Goal: Check status

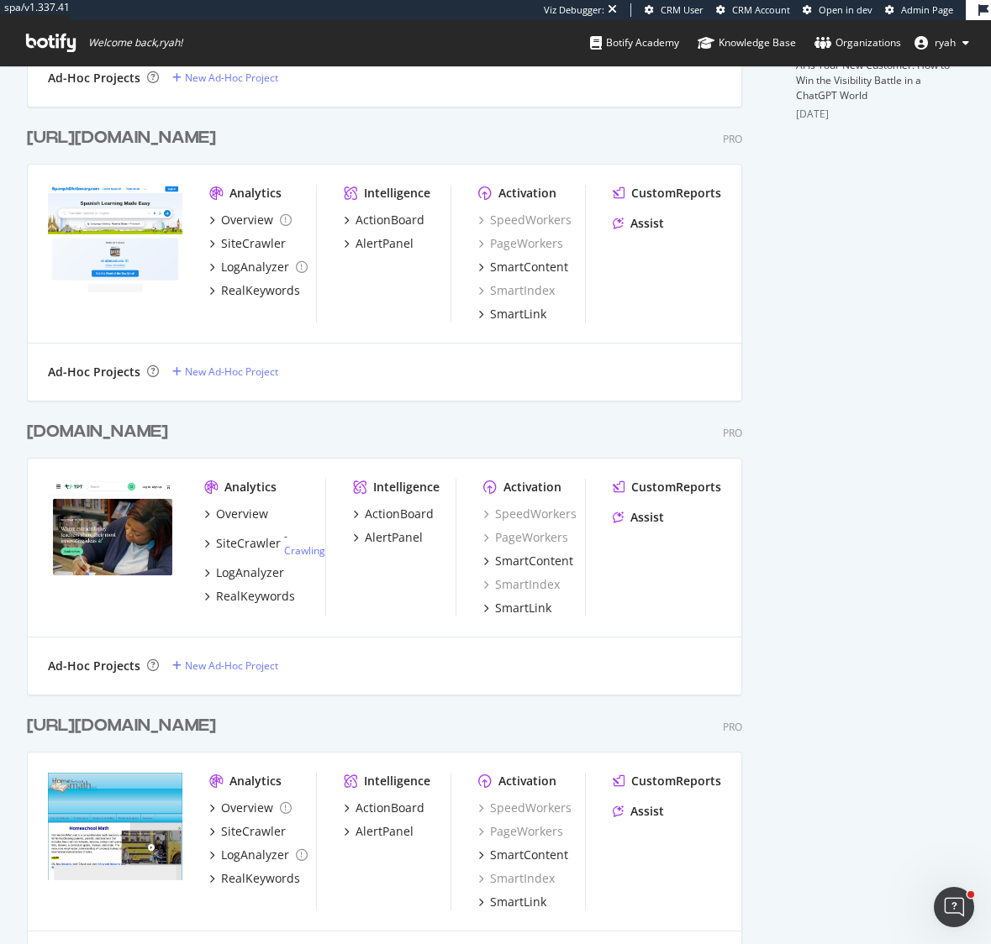
scroll to position [4829, 728]
click at [168, 431] on div "[DOMAIN_NAME]" at bounding box center [97, 431] width 141 height 24
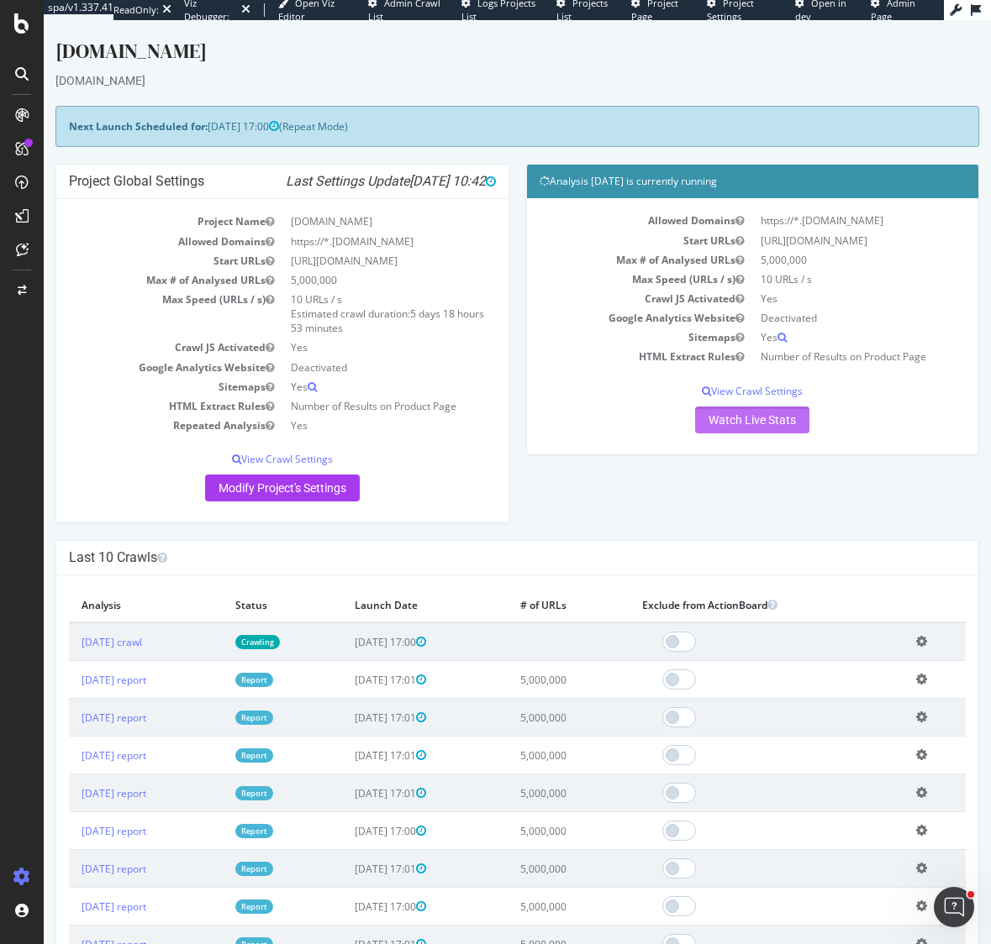
click at [754, 418] on link "Watch Live Stats" at bounding box center [752, 420] width 114 height 27
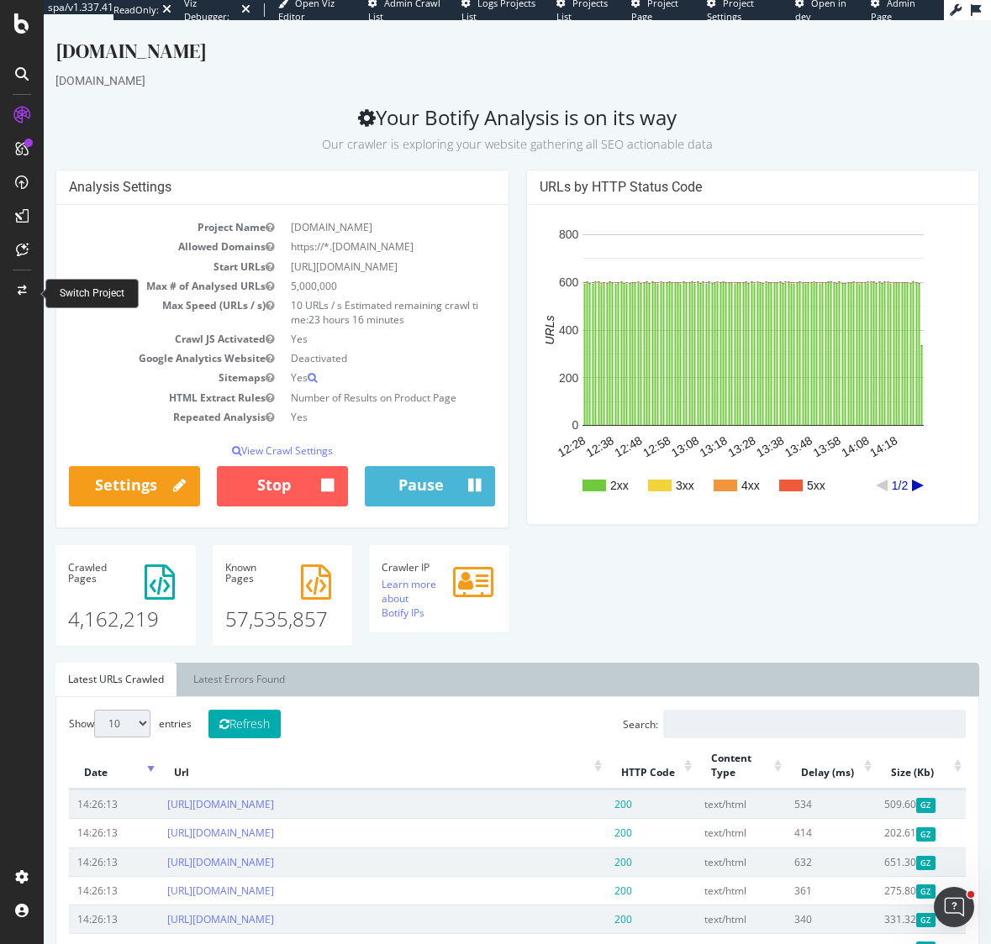
click at [19, 290] on icon at bounding box center [22, 291] width 9 height 10
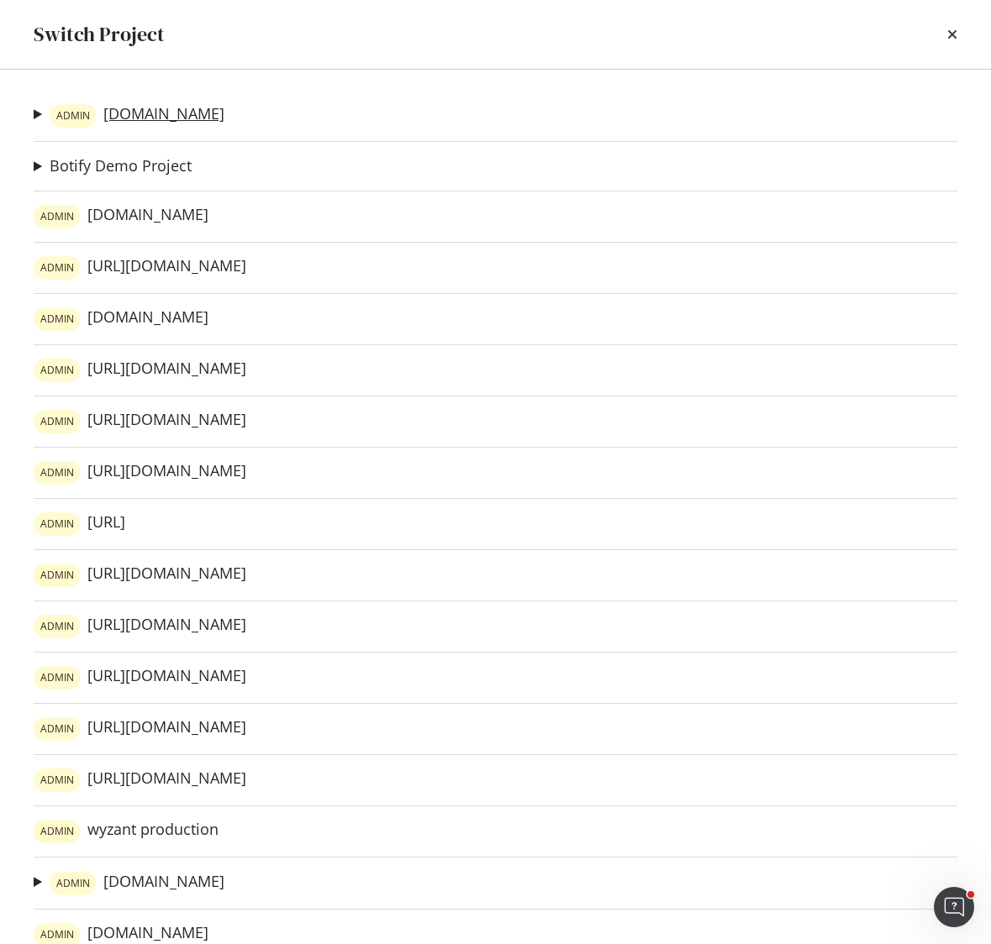
click at [166, 114] on link "ADMIN [DOMAIN_NAME]" at bounding box center [137, 116] width 175 height 24
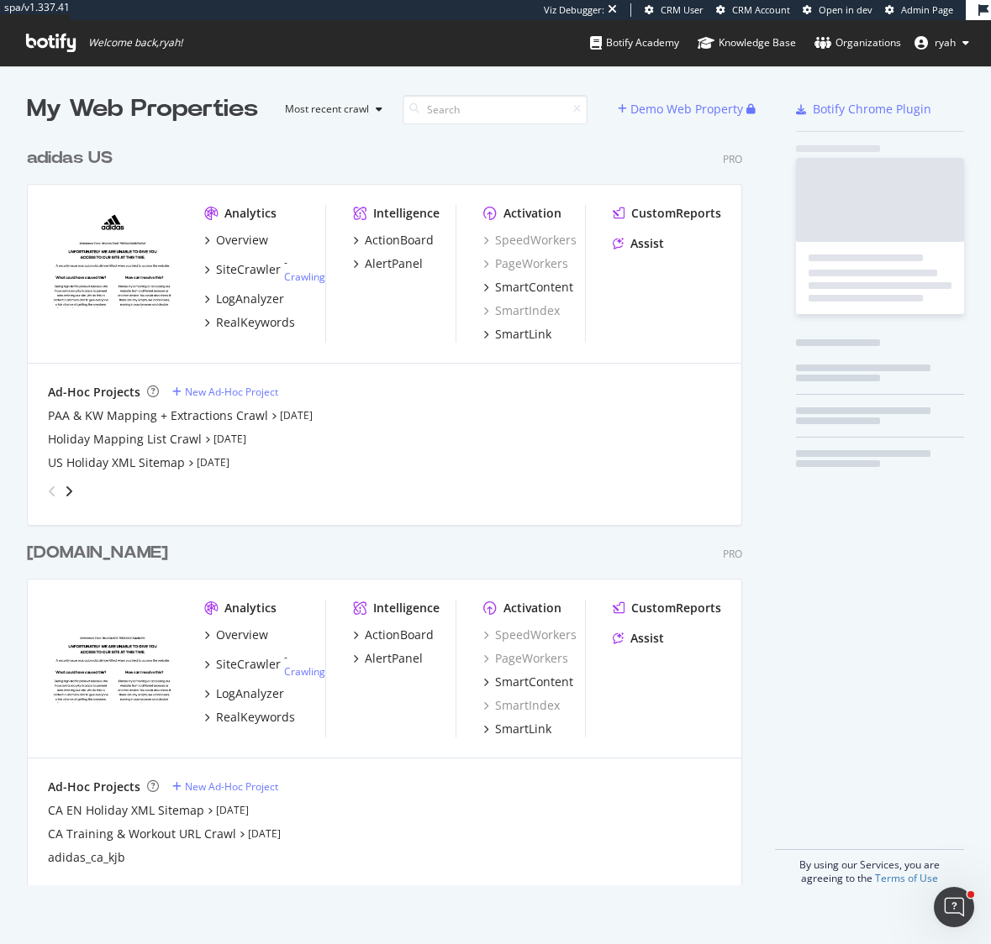
scroll to position [760, 728]
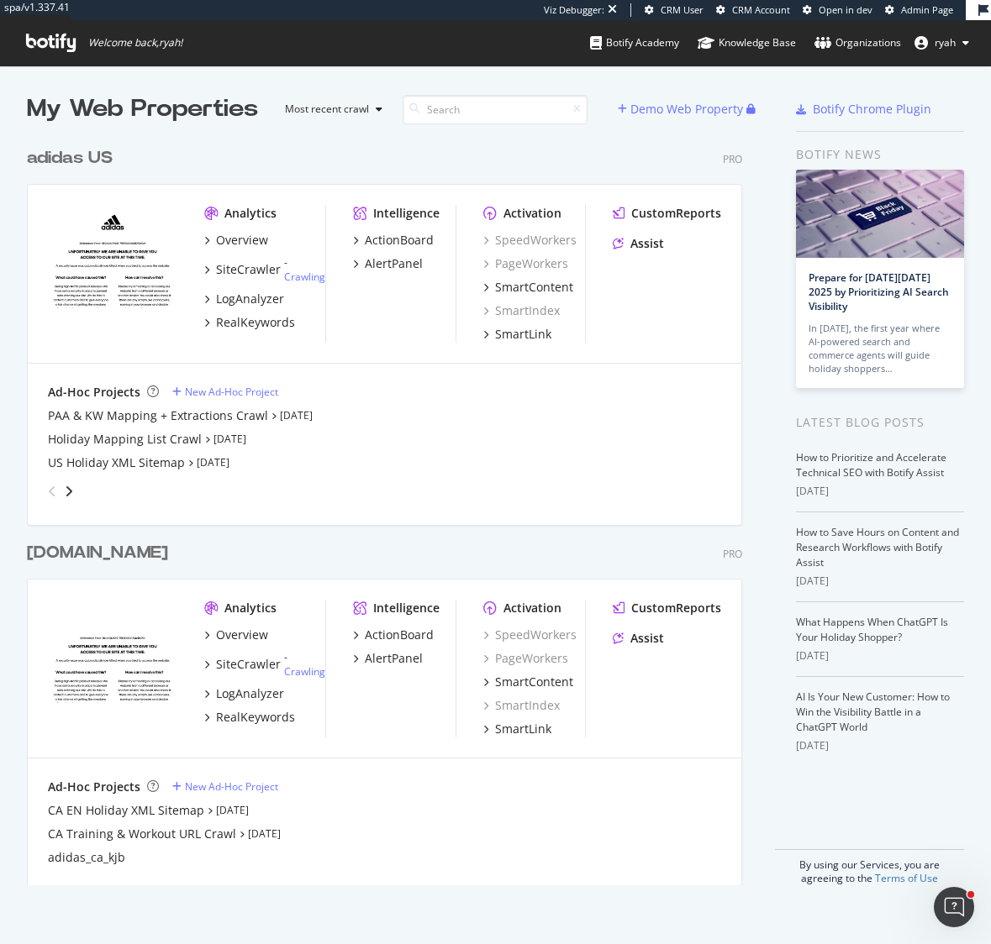
click at [82, 161] on div "adidas US" at bounding box center [70, 158] width 86 height 24
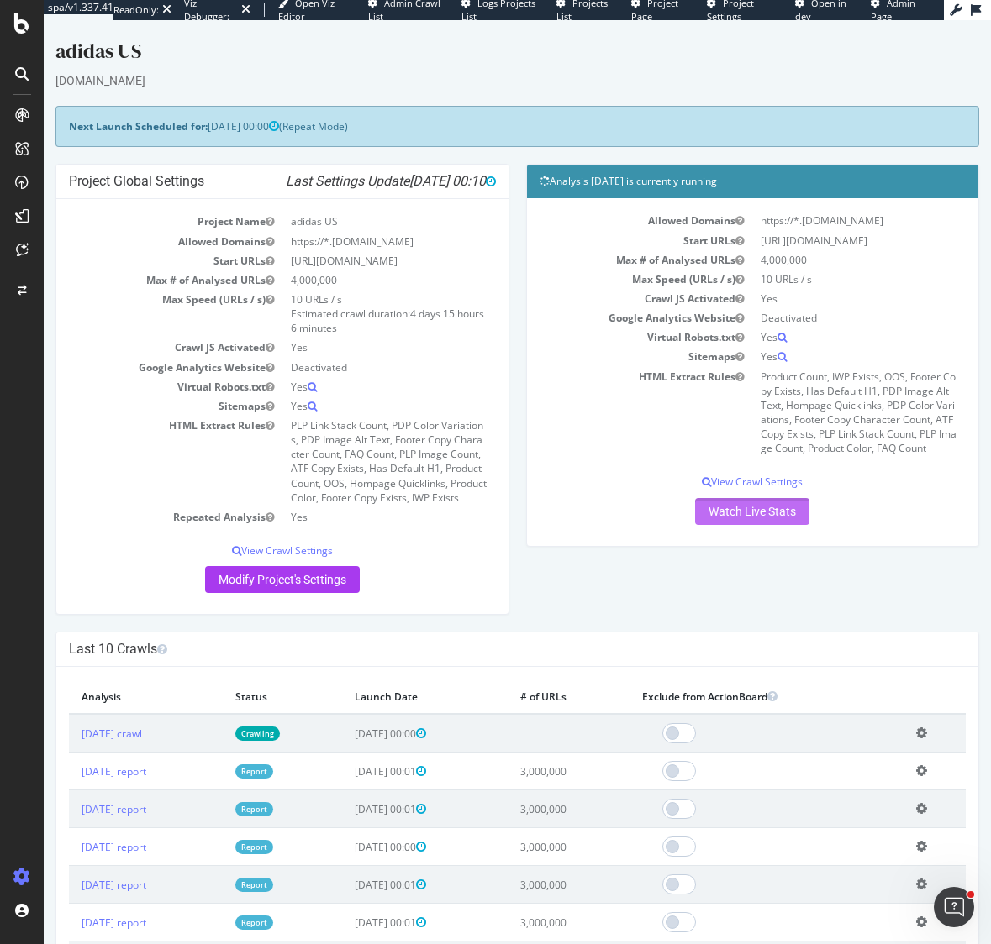
click at [745, 511] on link "Watch Live Stats" at bounding box center [752, 511] width 114 height 27
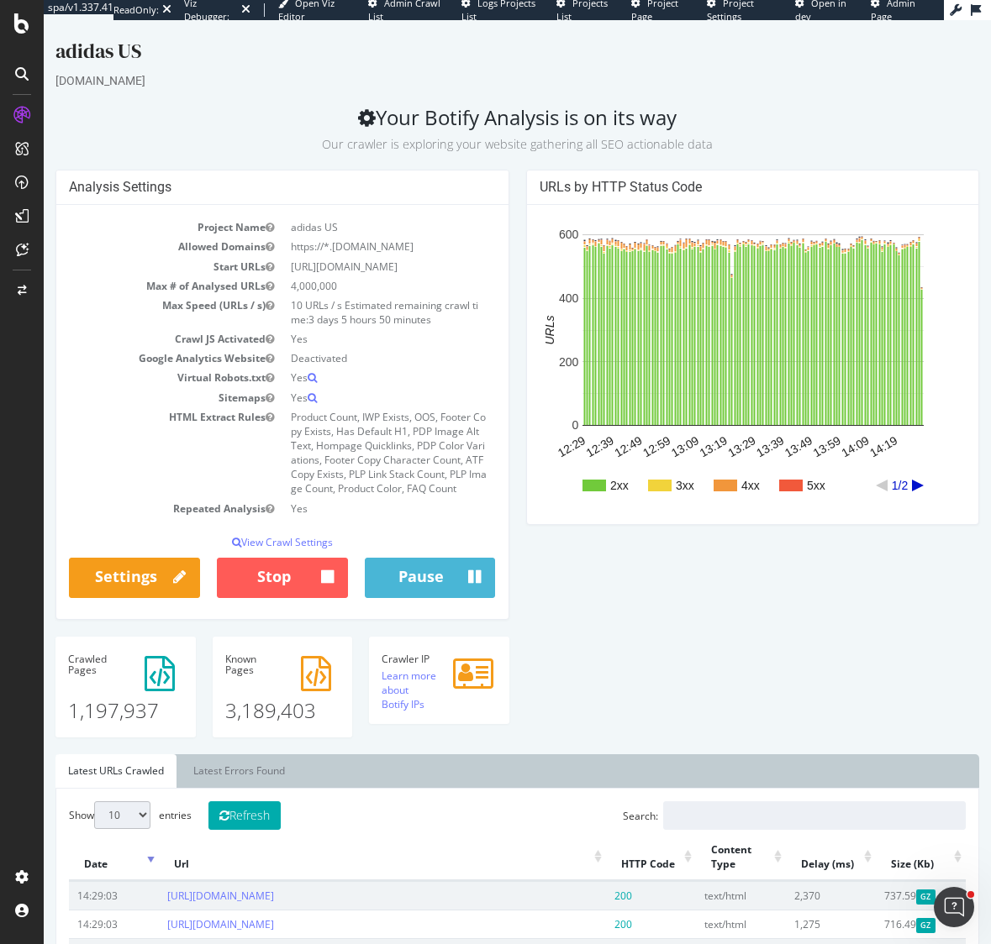
click at [918, 488] on rect "A chart." at bounding box center [752, 486] width 341 height 12
click at [917, 486] on icon "A chart." at bounding box center [918, 486] width 12 height 12
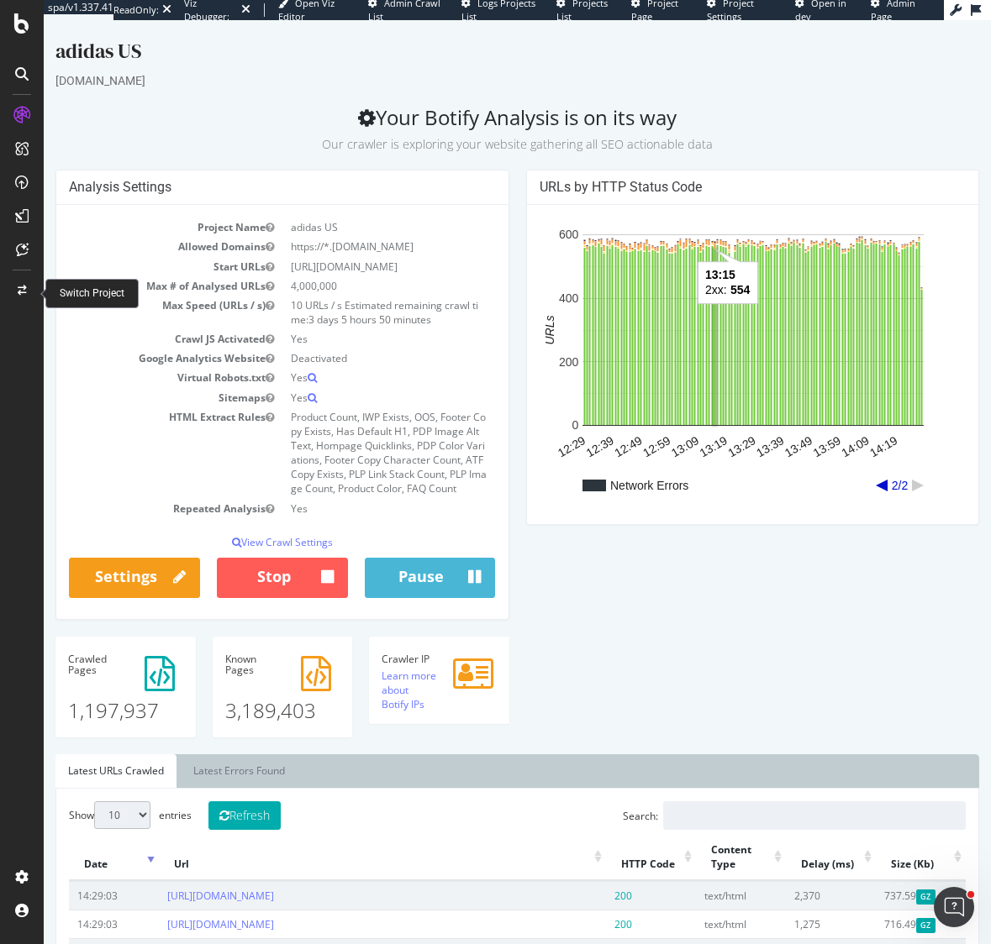
click at [20, 287] on icon at bounding box center [22, 291] width 9 height 10
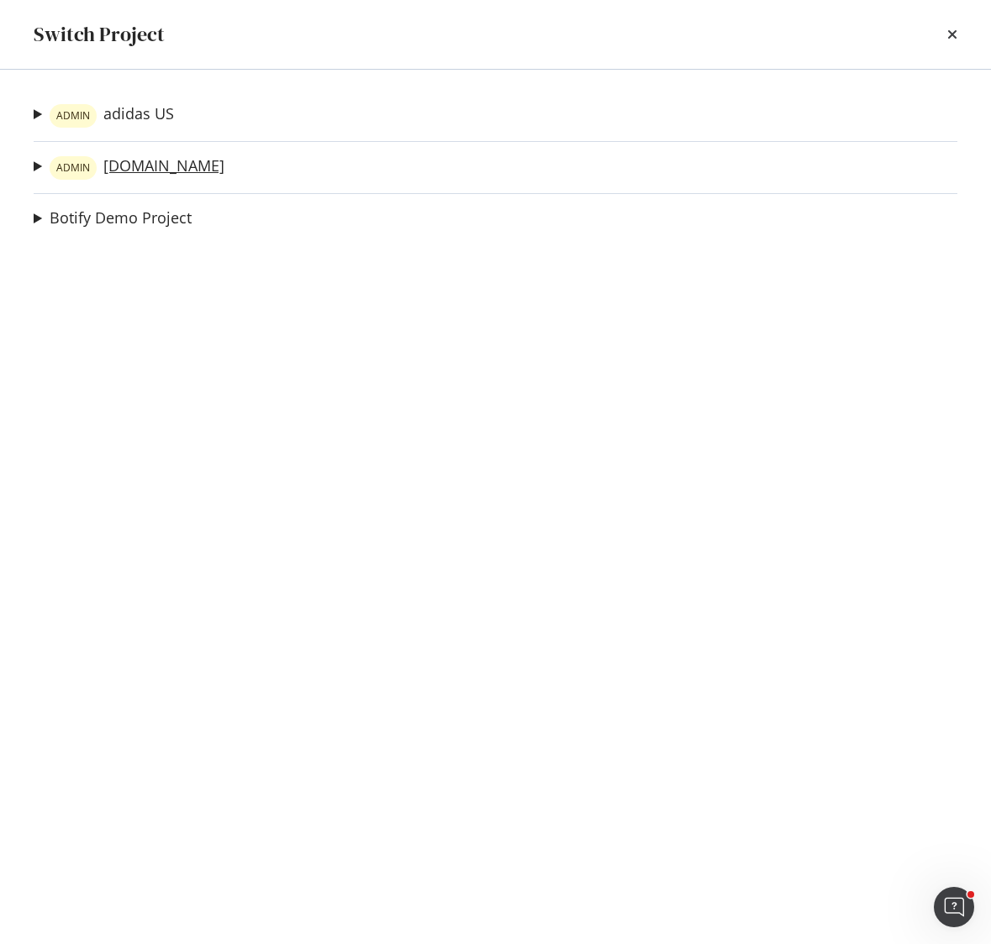
click at [166, 174] on link "ADMIN adidas.ca" at bounding box center [137, 168] width 175 height 24
